Goal: Information Seeking & Learning: Find specific page/section

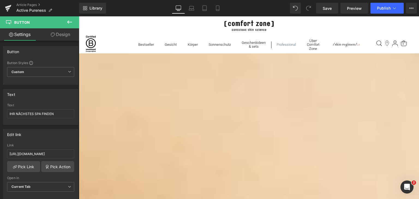
scroll to position [828, 0]
drag, startPoint x: 326, startPoint y: 9, endPoint x: 204, endPoint y: 56, distance: 131.0
click at [326, 9] on span "Save" at bounding box center [327, 8] width 9 height 6
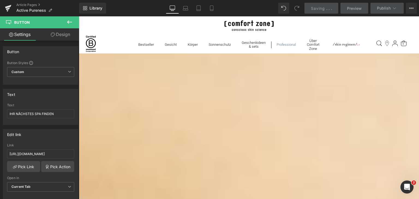
scroll to position [748, 0]
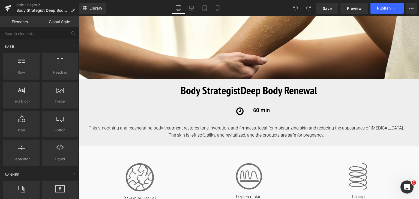
scroll to position [95, 0]
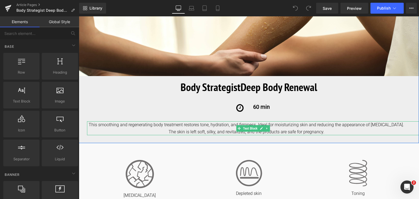
click at [183, 128] on div "This smoothing and regenerating body treatment restores tone, hydration, and fi…" at bounding box center [253, 128] width 332 height 14
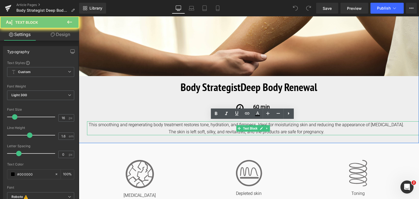
click at [183, 128] on div "This smoothing and regenerating body treatment restores tone, hydration, and fi…" at bounding box center [253, 128] width 332 height 14
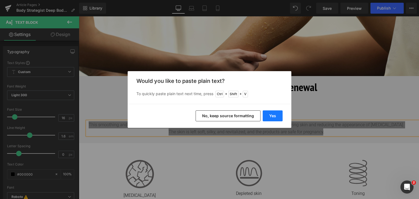
click at [275, 115] on button "Yes" at bounding box center [273, 115] width 20 height 11
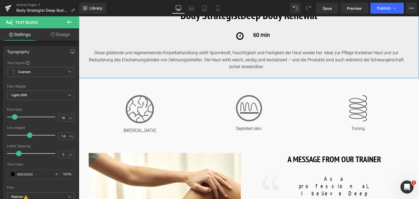
scroll to position [167, 0]
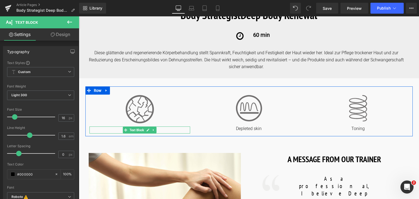
click at [166, 130] on p "Dry skin" at bounding box center [139, 131] width 101 height 6
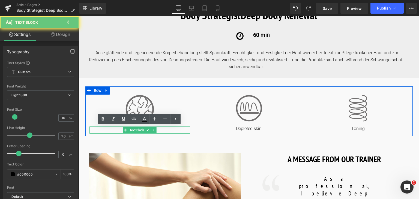
click at [166, 130] on p "Dry skin" at bounding box center [139, 131] width 101 height 6
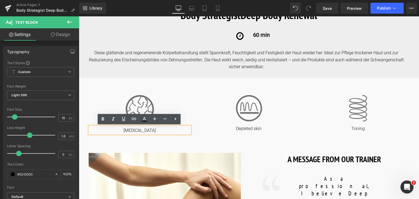
click at [166, 130] on p "Dry skin" at bounding box center [139, 131] width 101 height 6
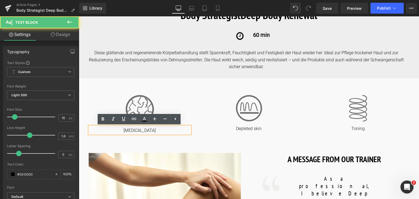
click at [166, 130] on p "Dry skin" at bounding box center [139, 131] width 101 height 6
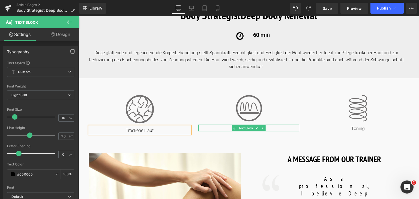
click at [271, 128] on p "Depleted skin" at bounding box center [248, 129] width 101 height 6
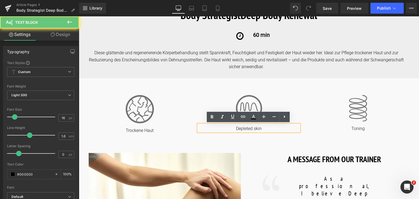
click at [271, 128] on p "Depleted skin" at bounding box center [248, 129] width 101 height 6
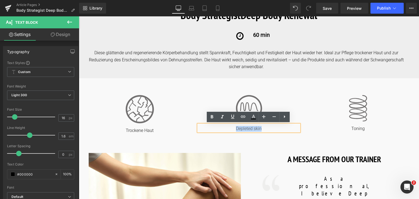
click at [271, 128] on p "Depleted skin" at bounding box center [248, 129] width 101 height 6
copy p "Depleted skin"
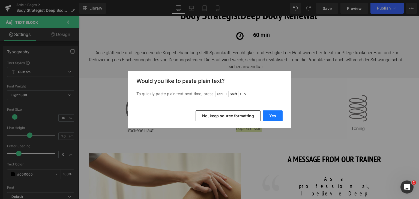
click at [275, 115] on button "Yes" at bounding box center [273, 115] width 20 height 11
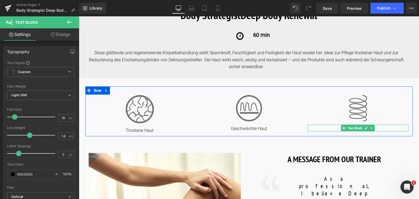
click at [380, 130] on p "Toning" at bounding box center [357, 129] width 101 height 6
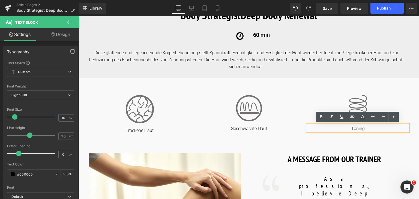
click at [380, 128] on p "Toning" at bounding box center [357, 129] width 101 height 6
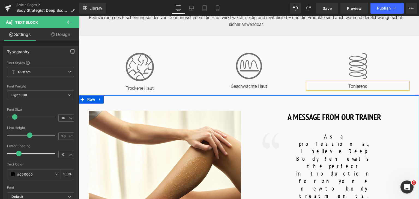
scroll to position [210, 0]
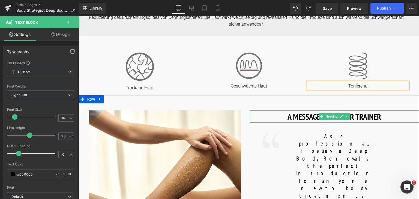
click at [378, 116] on h1 "A MESSAGE FROM OUR TRAINER" at bounding box center [334, 116] width 169 height 12
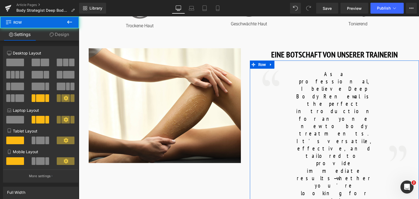
scroll to position [274, 0]
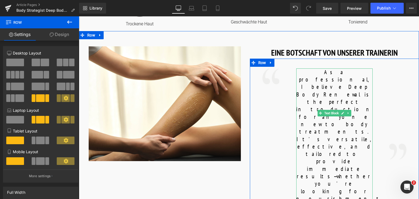
click at [366, 133] on p "As a professional, I believe Deep Body Renewal is the perfect introduction for …" at bounding box center [334, 172] width 76 height 208
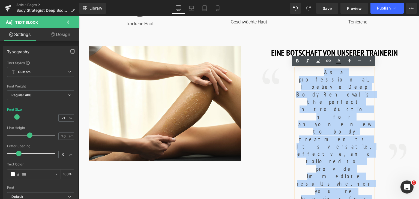
drag, startPoint x: 367, startPoint y: 133, endPoint x: 288, endPoint y: 73, distance: 98.8
click at [288, 73] on div "Image As a professional, I believe Deep Body Renewal is the perfect introductio…" at bounding box center [334, 184] width 169 height 251
copy font "As a professional, I believe Deep Body Renewal is the perfect introduction for …"
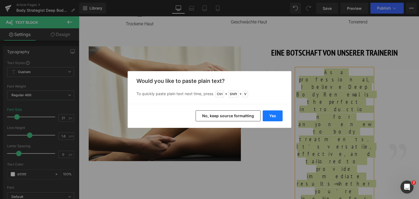
click at [278, 115] on button "Yes" at bounding box center [273, 115] width 20 height 11
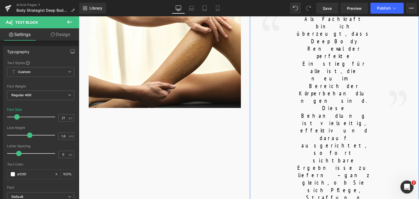
scroll to position [328, 0]
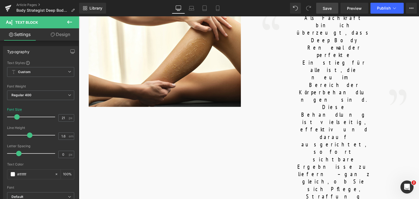
drag, startPoint x: 331, startPoint y: 10, endPoint x: 233, endPoint y: 104, distance: 136.0
click at [331, 10] on span "Save" at bounding box center [327, 8] width 9 height 6
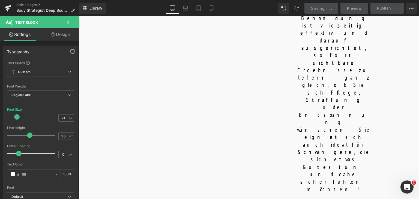
scroll to position [425, 0]
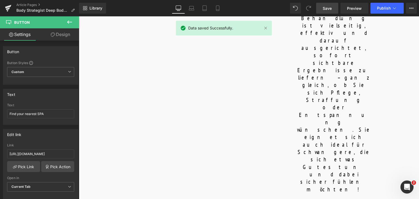
copy div "Find your nearest SPA Button"
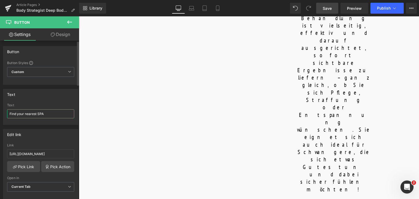
click at [41, 113] on input "Find your nearest SPA" at bounding box center [40, 113] width 67 height 9
paste input "IHR NÄCHSTES SPA FINDEN"
type input "IHR NÄCHSTES SPA FINDEN"
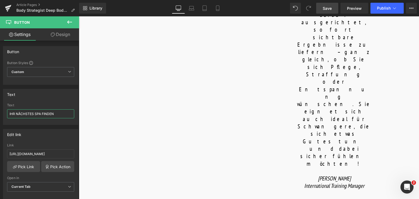
scroll to position [452, 0]
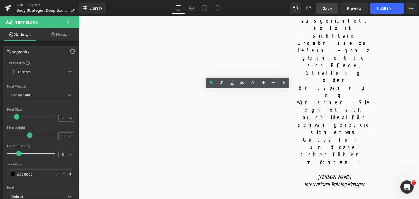
copy b "BODY WRAP"
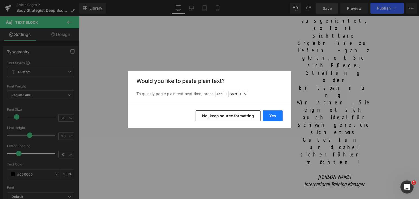
click at [268, 117] on button "Yes" at bounding box center [273, 115] width 20 height 11
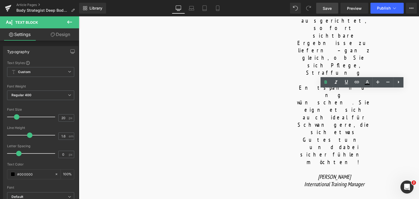
copy b "FINAL TOUCH"
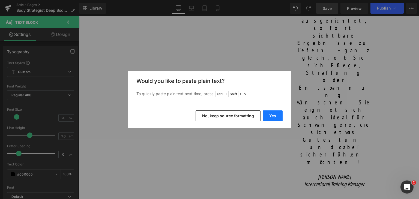
click at [271, 119] on button "Yes" at bounding box center [273, 115] width 20 height 11
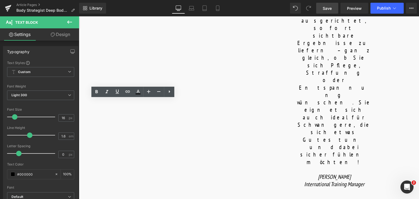
copy p "A DOUBLE PEEL is performed, featuring mechanical exfoliation with BODY STRATEGI…"
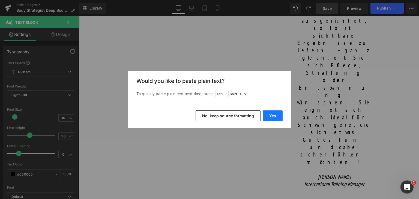
click at [277, 112] on button "Yes" at bounding box center [273, 115] width 20 height 11
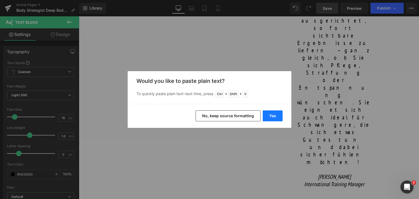
click at [272, 117] on button "Yes" at bounding box center [273, 115] width 20 height 11
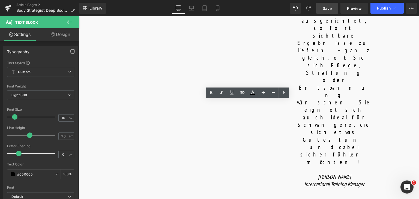
copy p "The wrap is made with BODY STRATEGIST NUTRITIONAL MASK, consisting of two parts…"
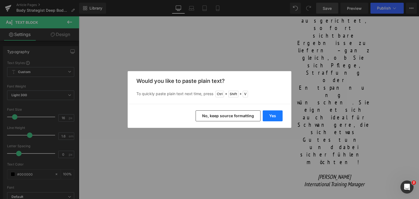
click at [271, 119] on button "Yes" at bounding box center [273, 115] width 20 height 11
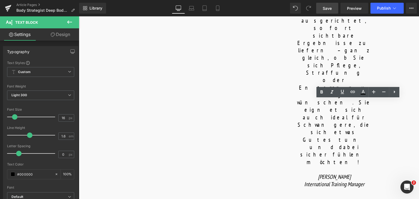
copy p "The treatment ends with the application of three products: a body ampoule, oil,…"
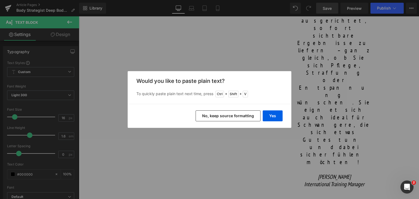
click at [284, 110] on div "Yes No, keep source formatting" at bounding box center [210, 116] width 164 height 24
click at [277, 112] on button "Yes" at bounding box center [273, 115] width 20 height 11
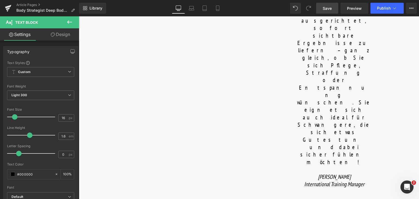
click at [330, 10] on span "Save" at bounding box center [327, 8] width 9 height 6
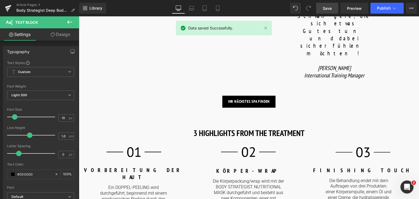
scroll to position [572, 0]
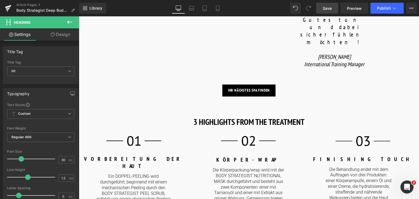
paste div
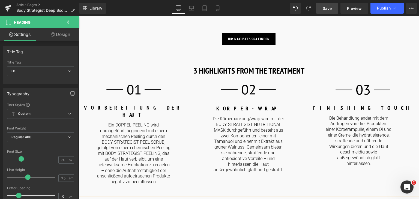
scroll to position [635, 0]
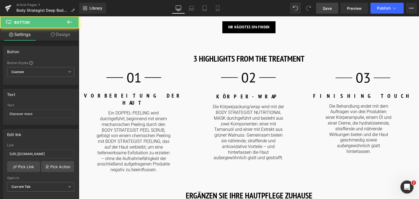
click at [34, 114] on input "Discover more" at bounding box center [40, 113] width 67 height 9
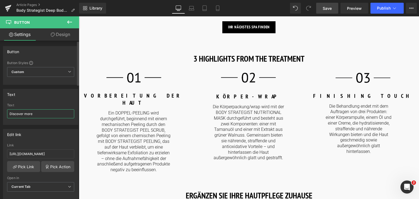
click at [34, 114] on input "Discover more" at bounding box center [40, 113] width 67 height 9
type input "Mehr entdecken"
click at [34, 114] on input "Mehr entdecken" at bounding box center [40, 113] width 67 height 9
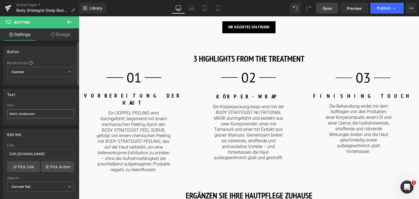
click at [34, 114] on input "Mehr entdecken" at bounding box center [40, 113] width 67 height 9
click at [45, 117] on input "Discover more" at bounding box center [40, 113] width 67 height 9
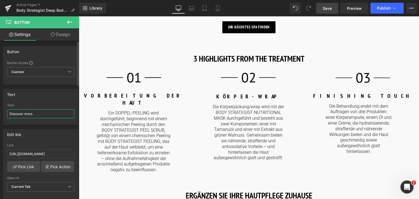
click at [45, 117] on input "Discover more" at bounding box center [40, 113] width 67 height 9
paste input "Mehr entdecken"
type input "Mehr entdecken"
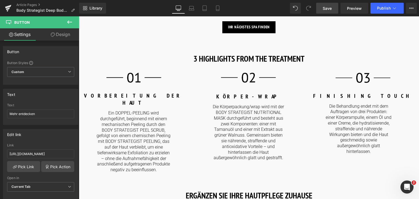
click at [36, 116] on input "Discover more" at bounding box center [40, 113] width 67 height 9
paste input "Mehr entdecken"
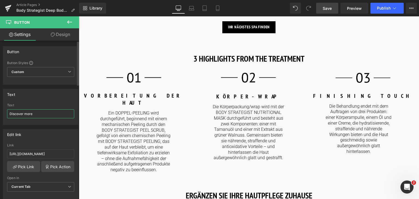
type input "Mehr entdecken"
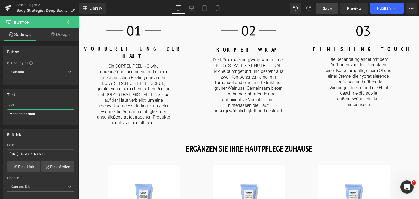
scroll to position [683, 0]
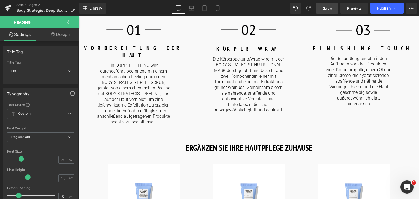
paste div
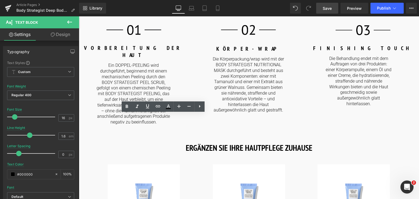
copy p "Choose among a large selection of treatments, all designed to treat specific sk…"
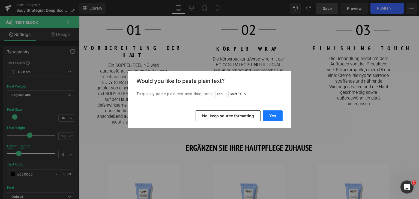
click at [272, 119] on button "Yes" at bounding box center [273, 115] width 20 height 11
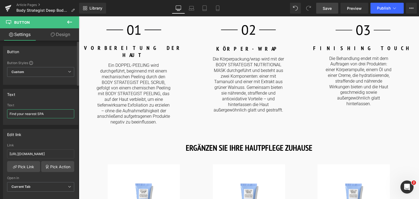
click at [48, 116] on input "Find your nearest SPA" at bounding box center [40, 113] width 67 height 9
paste input "IHR NÄCHSTES SPA FINDEN"
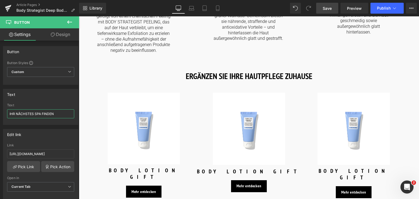
scroll to position [754, 0]
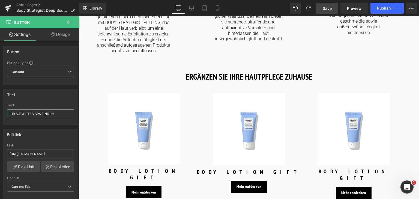
type input "IHR NÄCHSTES SPA FINDEN"
click at [328, 8] on span "Save" at bounding box center [327, 8] width 9 height 6
click at [332, 9] on span "Save" at bounding box center [327, 8] width 9 height 6
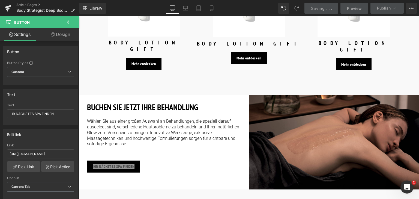
scroll to position [883, 0]
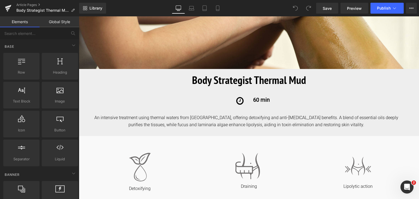
scroll to position [103, 0]
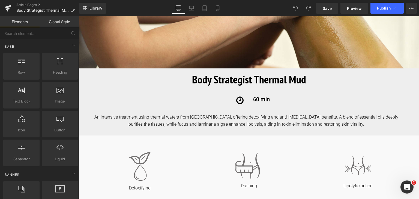
click at [243, 122] on div "An intensive treatment using thermal waters from [GEOGRAPHIC_DATA], offering de…" at bounding box center [253, 121] width 332 height 14
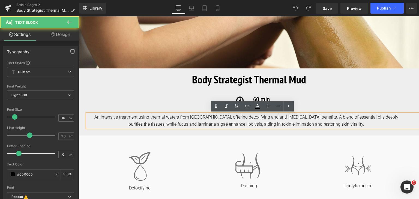
click at [265, 122] on div "An intensive treatment using thermal waters from [GEOGRAPHIC_DATA], offering de…" at bounding box center [253, 121] width 332 height 14
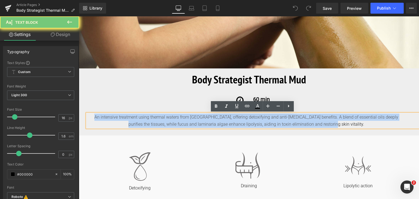
click at [265, 122] on div "An intensive treatment using thermal waters from [GEOGRAPHIC_DATA], offering de…" at bounding box center [253, 121] width 332 height 14
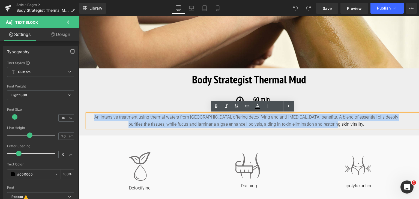
copy div "An intensive treatment using thermal waters from [GEOGRAPHIC_DATA], offering de…"
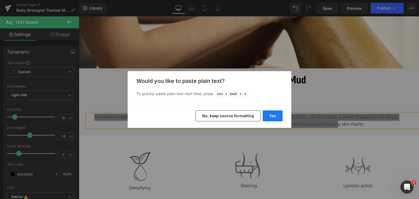
click at [271, 116] on button "Yes" at bounding box center [273, 115] width 20 height 11
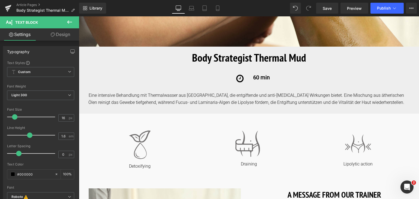
scroll to position [195, 0]
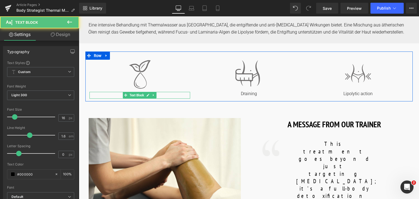
click at [162, 95] on p "Detoxifying" at bounding box center [139, 96] width 101 height 6
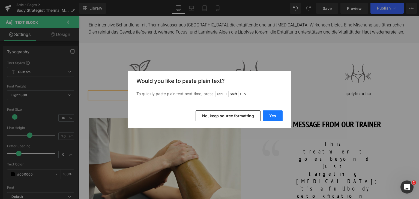
click at [271, 116] on button "Yes" at bounding box center [273, 115] width 20 height 11
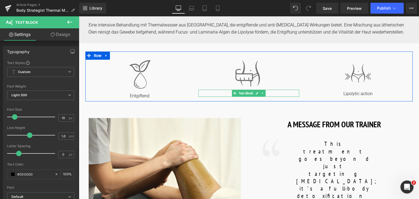
click at [276, 92] on p "Draining" at bounding box center [248, 94] width 101 height 6
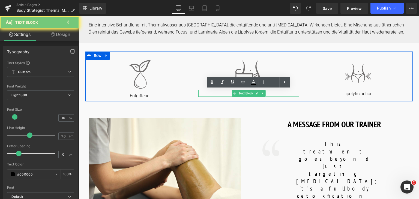
click at [276, 92] on p "Draining" at bounding box center [248, 94] width 101 height 6
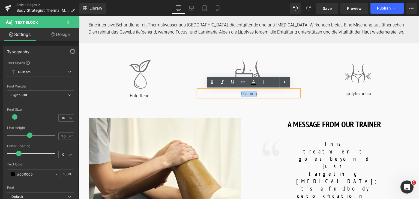
copy p "Draining"
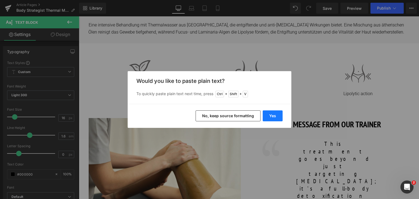
click at [270, 118] on button "Yes" at bounding box center [273, 115] width 20 height 11
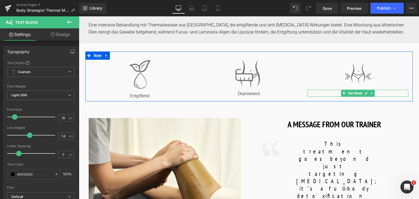
click at [380, 94] on p "Lipolytic action" at bounding box center [357, 94] width 101 height 6
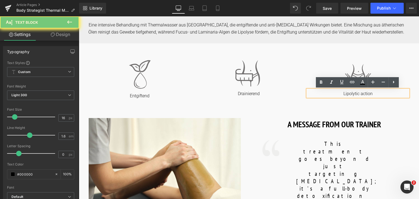
click at [380, 94] on p "Lipolytic action" at bounding box center [357, 94] width 101 height 6
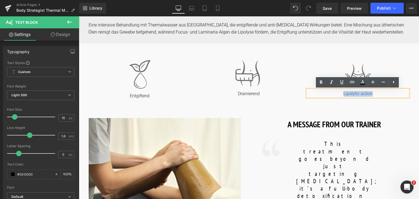
copy p "Lipolytic action"
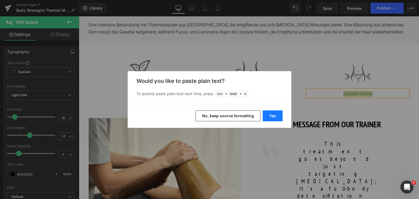
click at [268, 119] on button "Yes" at bounding box center [273, 115] width 20 height 11
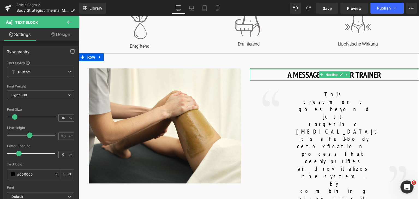
scroll to position [245, 0]
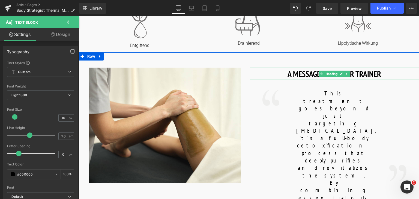
click at [296, 76] on h1 "A MESSAGE FROM OUR TRAINER" at bounding box center [334, 74] width 169 height 12
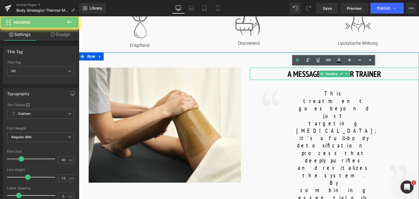
click at [296, 76] on h1 "A MESSAGE FROM OUR TRAINER" at bounding box center [334, 74] width 169 height 12
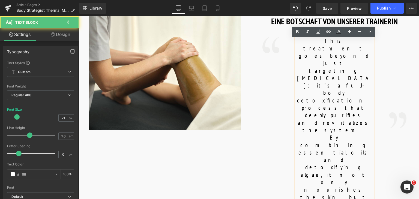
scroll to position [299, 0]
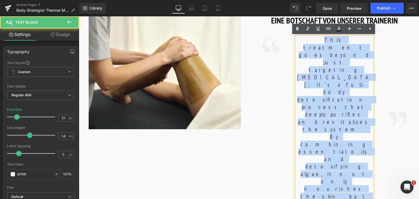
drag, startPoint x: 366, startPoint y: 131, endPoint x: 302, endPoint y: 37, distance: 113.8
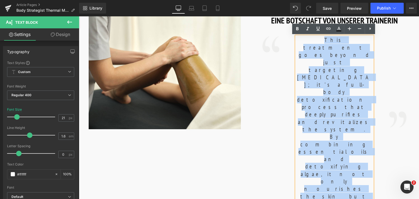
copy font "This treatment goes beyond just targeting cellulite; it’s a full-body detoxific…"
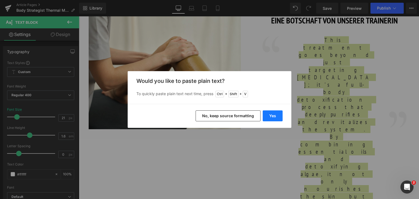
click at [274, 113] on button "Yes" at bounding box center [273, 115] width 20 height 11
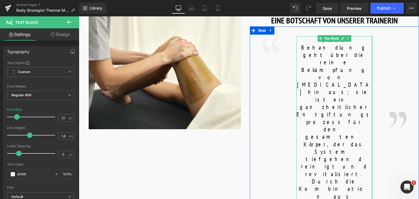
drag, startPoint x: 371, startPoint y: 117, endPoint x: 399, endPoint y: 118, distance: 28.1
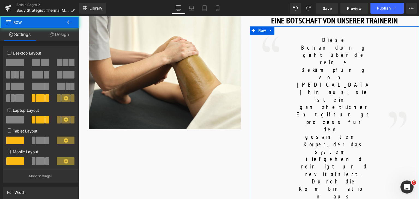
drag, startPoint x: 295, startPoint y: 115, endPoint x: 280, endPoint y: 116, distance: 14.5
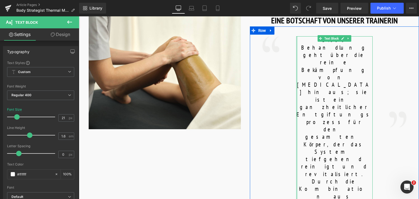
drag, startPoint x: 296, startPoint y: 107, endPoint x: 279, endPoint y: 106, distance: 17.5
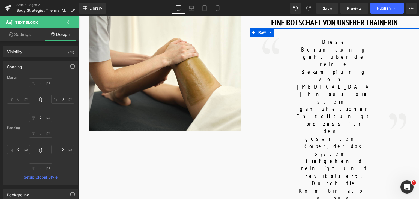
scroll to position [300, 0]
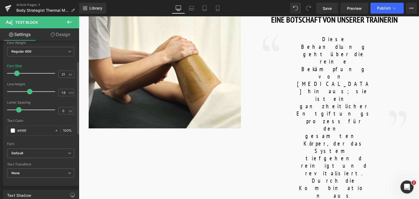
scroll to position [0, 0]
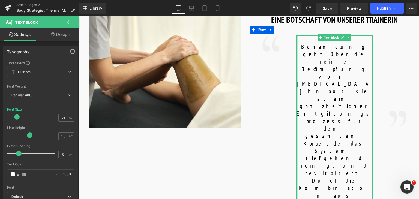
drag, startPoint x: 295, startPoint y: 111, endPoint x: 283, endPoint y: 111, distance: 12.5
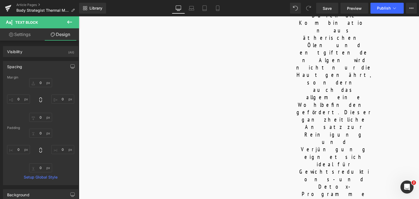
scroll to position [467, 0]
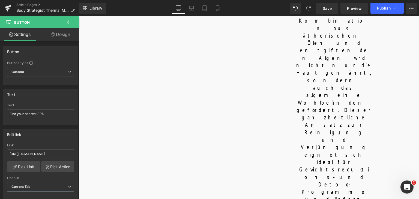
copy div "Find your nearest SPA Button"
click at [46, 113] on input "Find your nearest SPA" at bounding box center [40, 113] width 67 height 9
paste input "IHR NÄCHSTES SPA FINDEN"
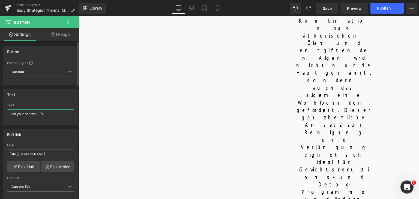
type input "IHR NÄCHSTES SPA FINDEN"
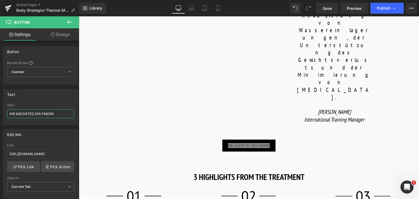
scroll to position [791, 0]
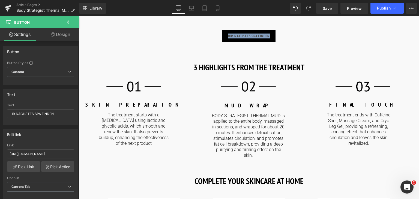
click at [42, 113] on input "Find your nearest SPA" at bounding box center [40, 113] width 67 height 9
paste input "IHR NÄCHSTES SPA FINDEN"
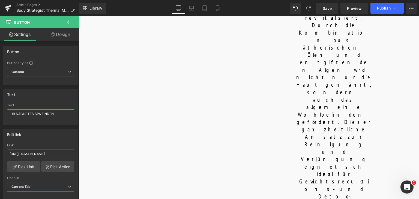
scroll to position [455, 0]
type input "IHR NÄCHSTES SPA FINDEN"
click at [328, 9] on span "Save" at bounding box center [327, 8] width 9 height 6
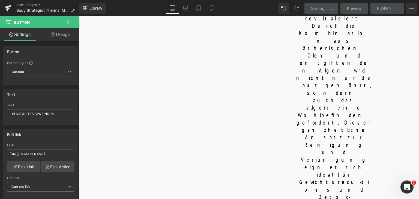
scroll to position [494, 0]
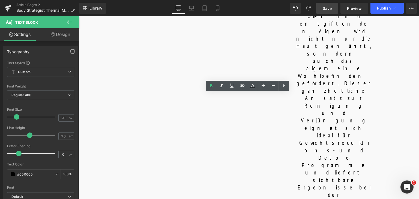
copy b "MUD WRAP"
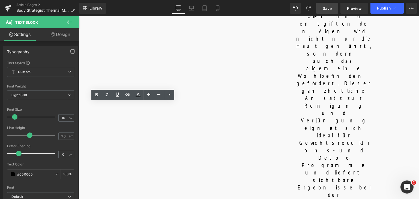
copy p "The treatment starts with a chemical peel using lactic and glycolic acids, whic…"
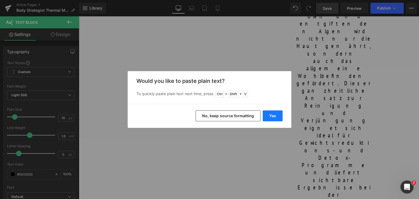
click at [275, 114] on button "Yes" at bounding box center [273, 115] width 20 height 11
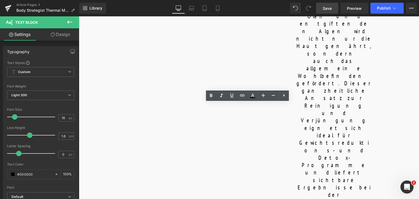
copy p "BODY STRATEGIST THERMAL MUD is applied to the entire body, massaged in sections…"
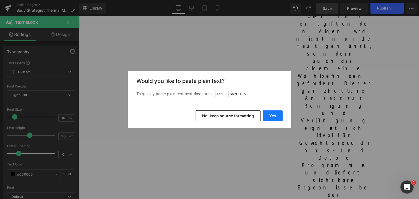
click at [275, 115] on button "Yes" at bounding box center [273, 115] width 20 height 11
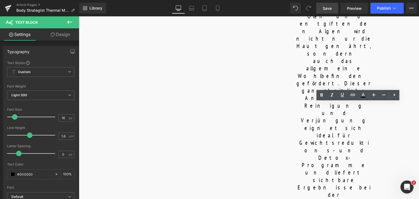
copy p "The treatment ends with Caffeine Shot, Massage Cream, and Cryo Leg Gel, providi…"
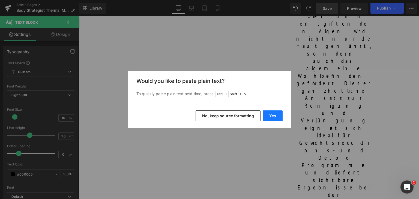
click at [270, 116] on button "Yes" at bounding box center [273, 115] width 20 height 11
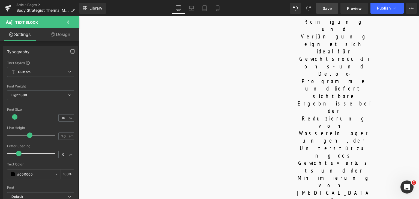
scroll to position [587, 0]
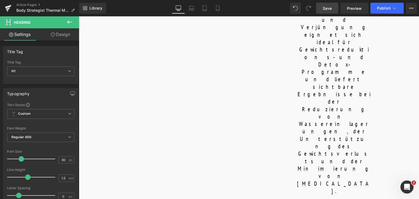
paste div
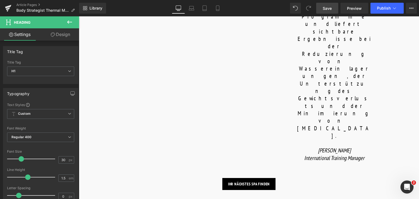
scroll to position [643, 0]
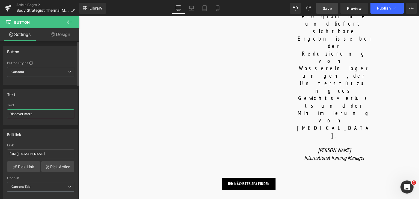
click at [32, 113] on input "Discover more" at bounding box center [40, 113] width 67 height 9
type input "m"
type input "Mehr entdecken"
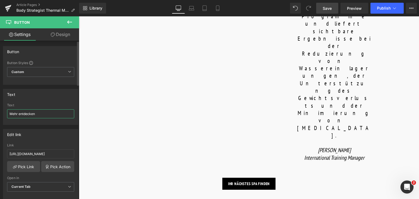
click at [32, 113] on input "Mehr entdecken" at bounding box center [40, 113] width 67 height 9
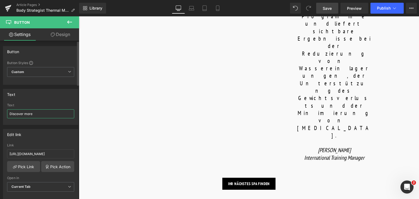
click at [45, 112] on input "Discover more" at bounding box center [40, 113] width 67 height 9
paste input "Mehr entdecken"
type input "Mehr entdecken"
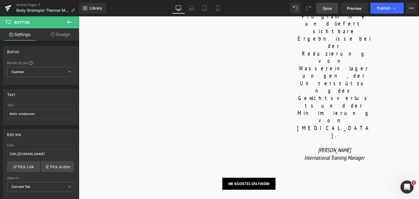
click at [42, 111] on input "Discover more" at bounding box center [40, 113] width 67 height 9
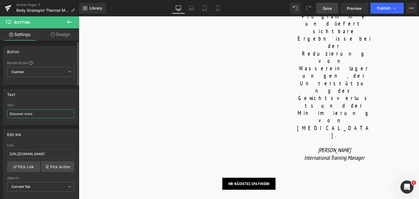
click at [42, 111] on input "Discover more" at bounding box center [40, 113] width 67 height 9
paste input "Mehr entdecken"
type input "Mehr entdecken"
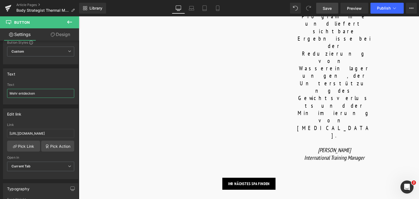
scroll to position [689, 0]
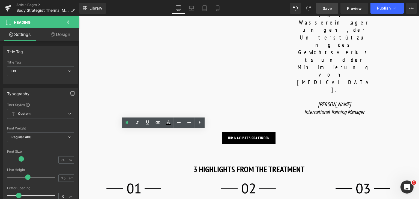
copy strong "BOOK NOW YOUR TREATMENT"
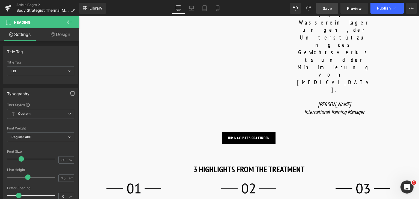
paste div
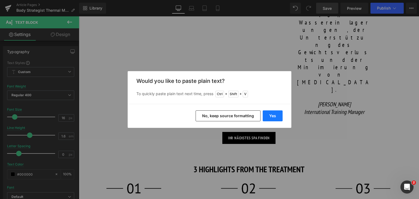
click at [272, 119] on button "Yes" at bounding box center [273, 115] width 20 height 11
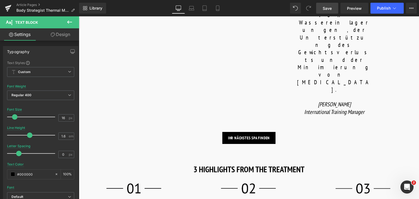
click at [330, 13] on link "Save" at bounding box center [327, 8] width 22 height 11
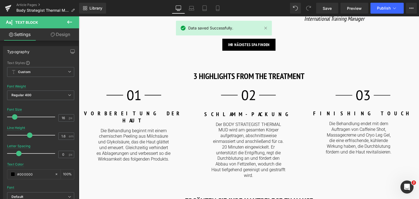
scroll to position [799, 0]
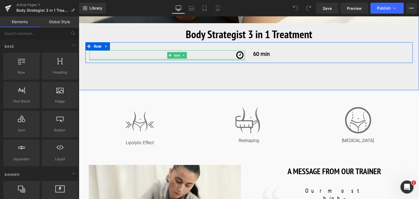
scroll to position [151, 0]
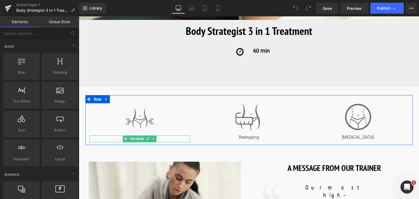
click at [165, 139] on p "Lipolytic Effect" at bounding box center [139, 140] width 101 height 6
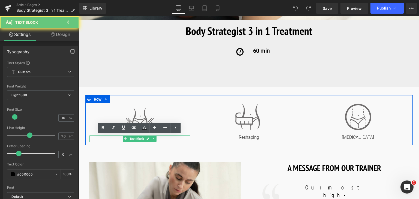
click at [165, 139] on p "Lipolytic Effect" at bounding box center [139, 140] width 101 height 6
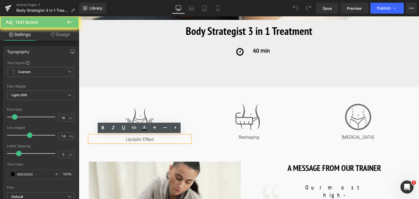
click at [165, 139] on p "Lipolytic Effect" at bounding box center [139, 140] width 101 height 6
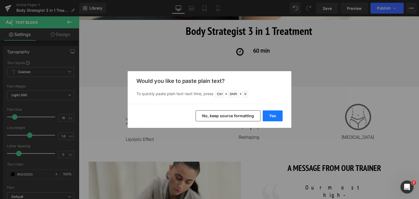
click at [275, 110] on button "Yes" at bounding box center [273, 115] width 20 height 11
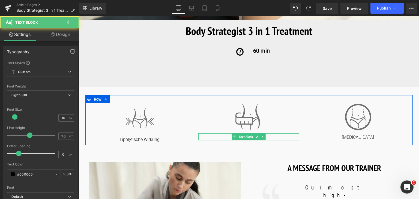
click at [270, 136] on p "Reshaping" at bounding box center [248, 138] width 101 height 6
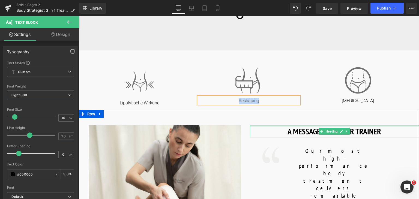
scroll to position [174, 0]
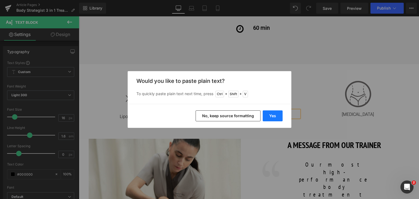
click at [270, 115] on button "Yes" at bounding box center [273, 115] width 20 height 11
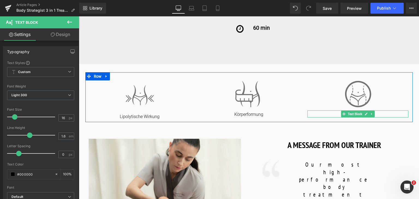
click at [385, 114] on p "[MEDICAL_DATA]" at bounding box center [357, 115] width 101 height 6
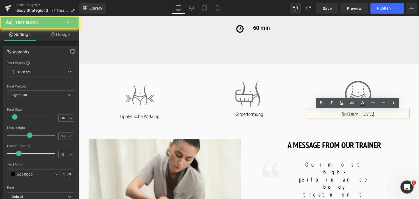
click at [385, 114] on p "[MEDICAL_DATA]" at bounding box center [357, 115] width 101 height 6
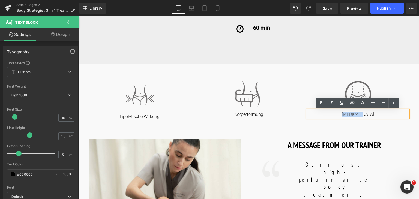
copy p "[MEDICAL_DATA]"
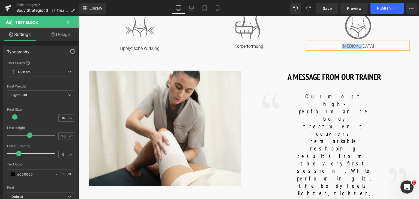
scroll to position [250, 0]
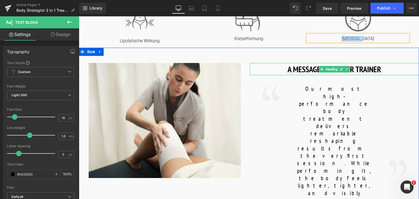
click at [364, 69] on h1 "A MESSAGE FROM OUR TRAINER" at bounding box center [334, 69] width 169 height 12
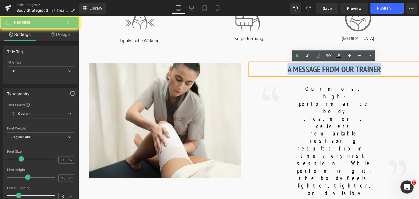
click at [364, 69] on h1 "A MESSAGE FROM OUR TRAINER" at bounding box center [334, 69] width 169 height 12
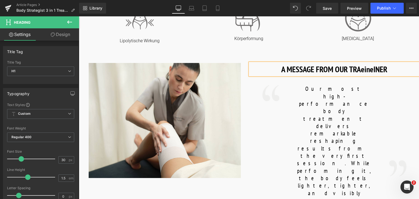
click at [364, 69] on h1 "A MESSAGE FROM OUR TRAeineINER" at bounding box center [334, 69] width 169 height 12
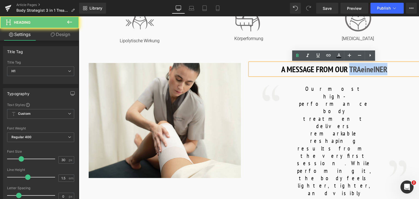
click at [364, 69] on h1 "A MESSAGE FROM OUR TRAeineINER" at bounding box center [334, 69] width 169 height 12
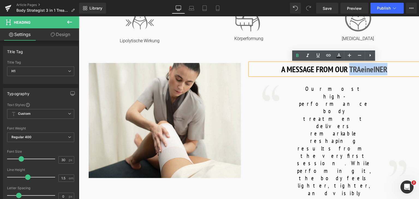
click at [364, 69] on h1 "A MESSAGE FROM OUR TRAeineINER" at bounding box center [334, 69] width 169 height 12
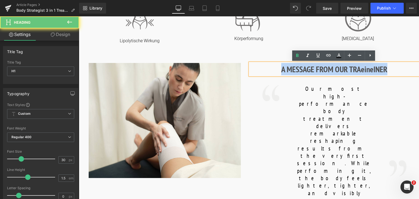
click at [364, 69] on h1 "A MESSAGE FROM OUR TRAeineINER" at bounding box center [334, 69] width 169 height 12
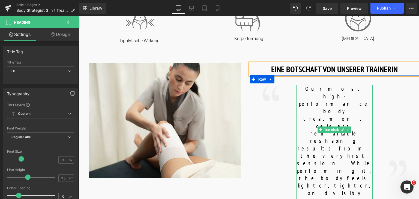
click at [327, 108] on font "Our most high-performance body treatment delivers remarkable reshaping results …" at bounding box center [334, 189] width 75 height 208
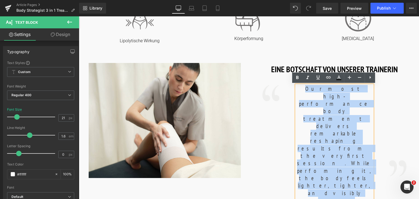
drag, startPoint x: 302, startPoint y: 90, endPoint x: 375, endPoint y: 150, distance: 94.4
click at [375, 150] on div "Our most high-performance body treatment delivers remarkable reshaping results …" at bounding box center [334, 200] width 85 height 231
copy font "Our most high-performance body treatment delivers remarkable reshaping results …"
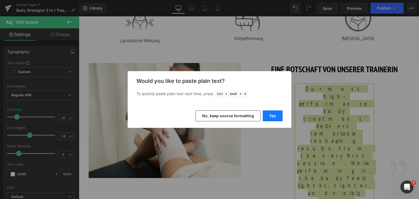
click at [276, 119] on button "Yes" at bounding box center [273, 115] width 20 height 11
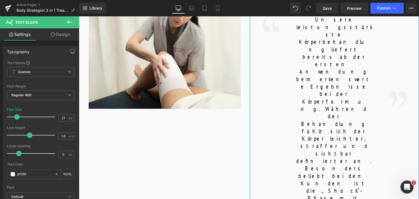
scroll to position [320, 0]
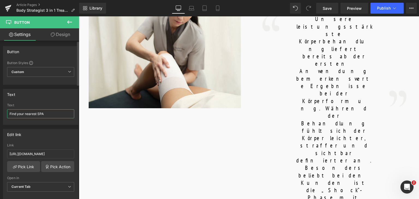
drag, startPoint x: 48, startPoint y: 111, endPoint x: 0, endPoint y: 108, distance: 47.8
click at [0, 108] on div "Text Find your nearest SPA Text Find your nearest SPA" at bounding box center [41, 105] width 82 height 40
paste input "IHR NÄCHSTES SPA FINDEN"
drag, startPoint x: 35, startPoint y: 115, endPoint x: 0, endPoint y: 112, distance: 34.8
click at [0, 112] on div "Text IHR NÄCHSTES SPA FINDEN Text IHR NÄCHSTES SPA FINDEN" at bounding box center [41, 105] width 82 height 40
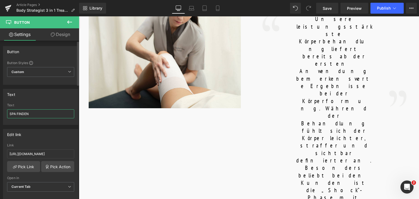
click at [22, 112] on input "SPA FINDEN" at bounding box center [40, 113] width 67 height 9
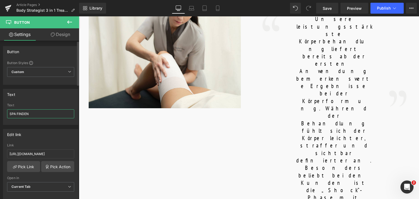
click at [22, 112] on input "SPA FINDEN" at bounding box center [40, 113] width 67 height 9
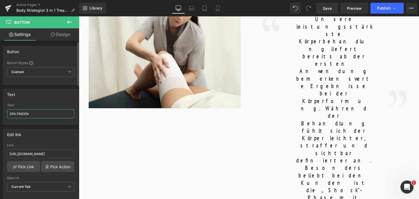
click at [22, 112] on input "SPA FINDEN" at bounding box center [40, 113] width 67 height 9
type input "SPA FINDEN"
